Goal: Navigation & Orientation: Find specific page/section

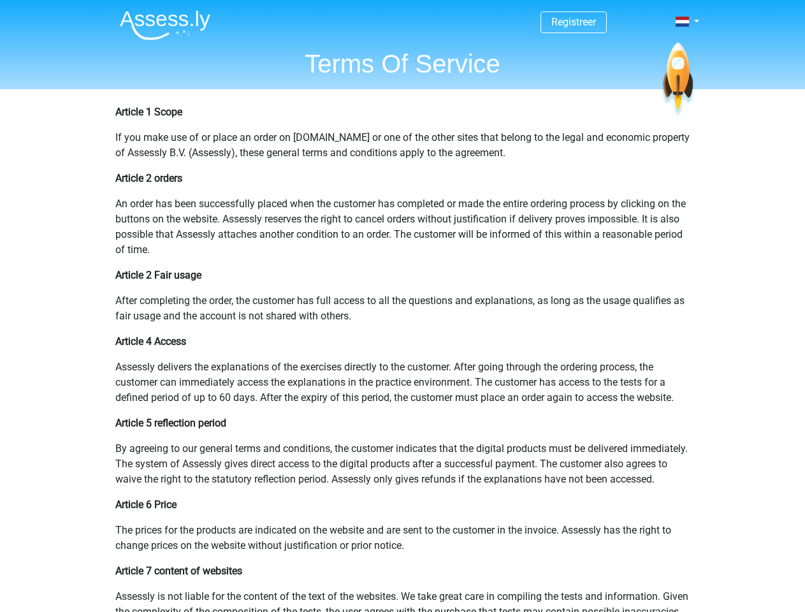
click at [683, 22] on span at bounding box center [681, 22] width 13 height 10
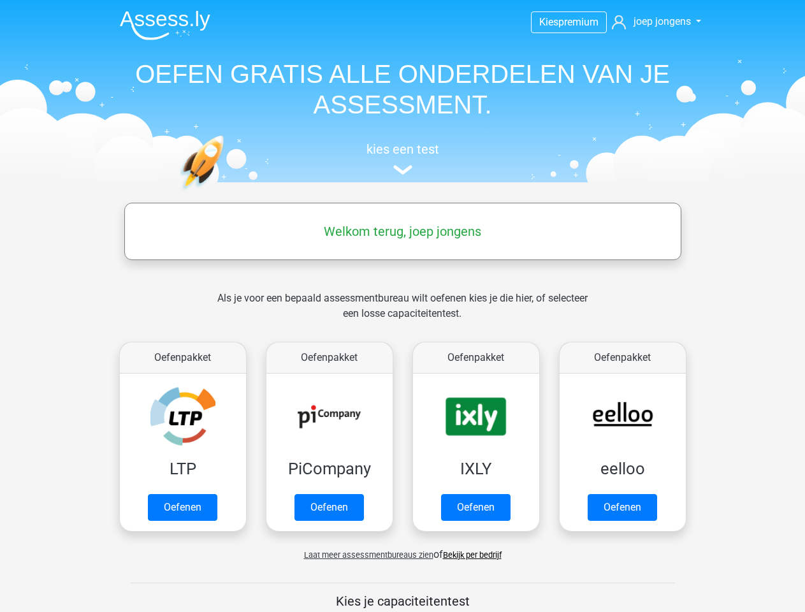
click at [651, 22] on span "joep jongens" at bounding box center [661, 21] width 57 height 12
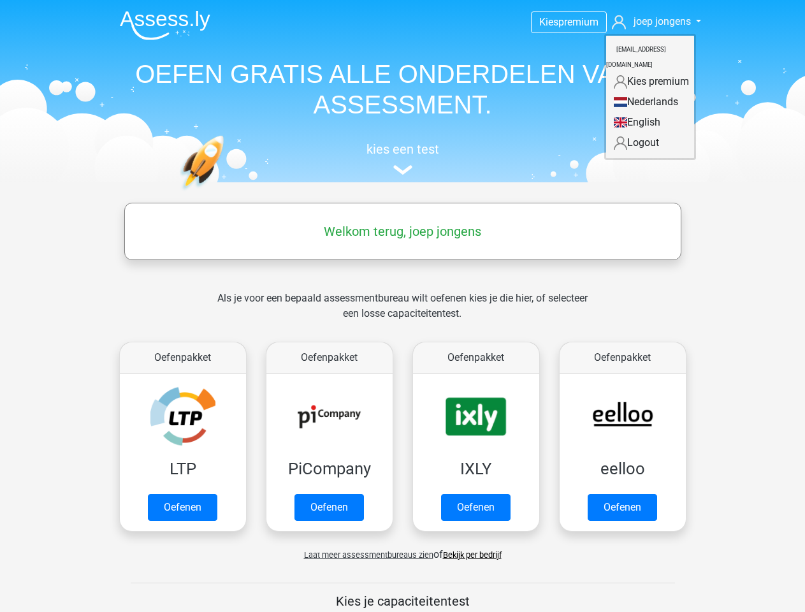
click at [365, 554] on span "Laat meer assessmentbureaus zien" at bounding box center [368, 555] width 129 height 10
